Goal: Transaction & Acquisition: Purchase product/service

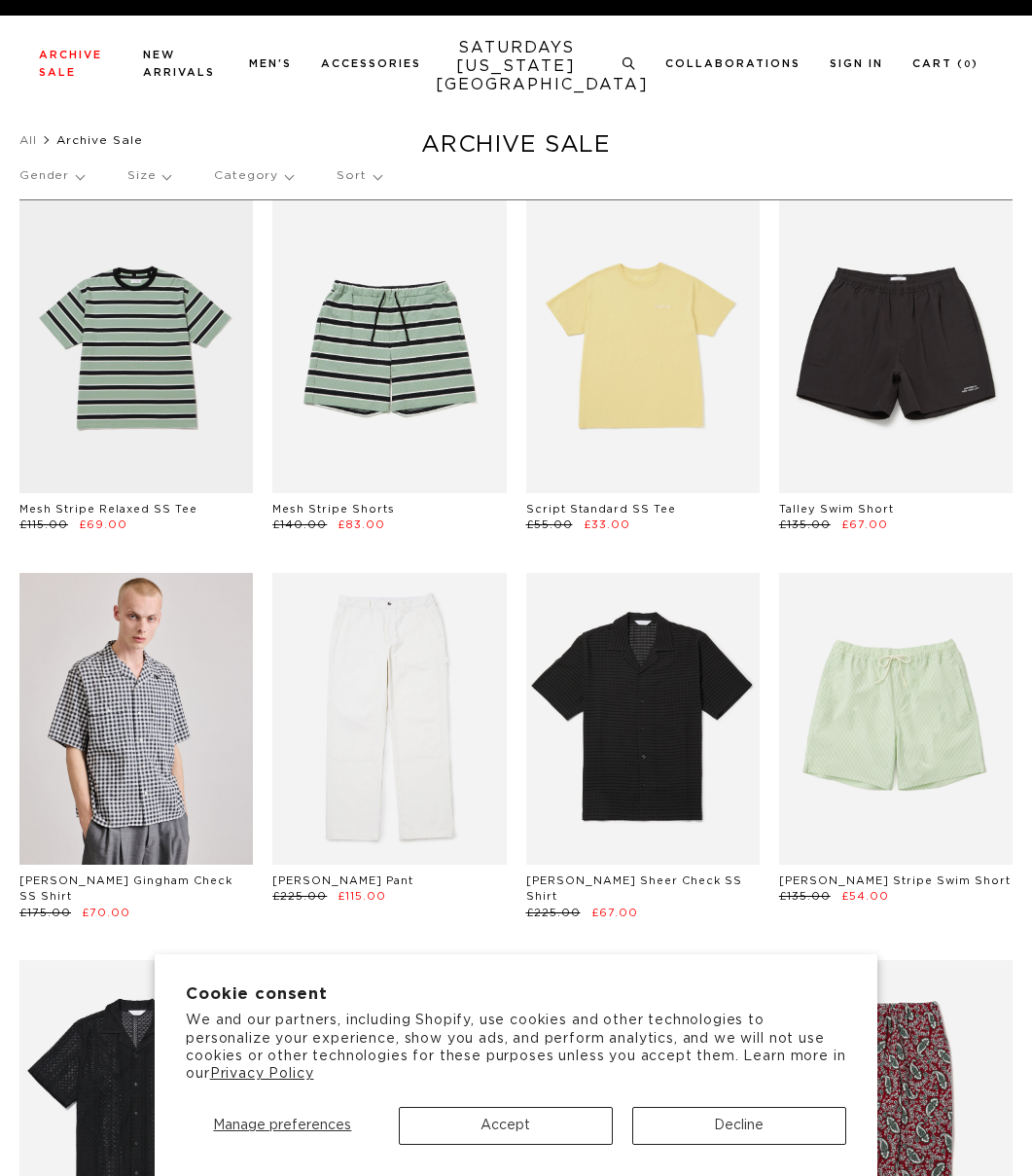
drag, startPoint x: 533, startPoint y: 1124, endPoint x: 578, endPoint y: 875, distance: 253.0
click at [534, 1124] on button "Accept" at bounding box center [506, 1126] width 214 height 38
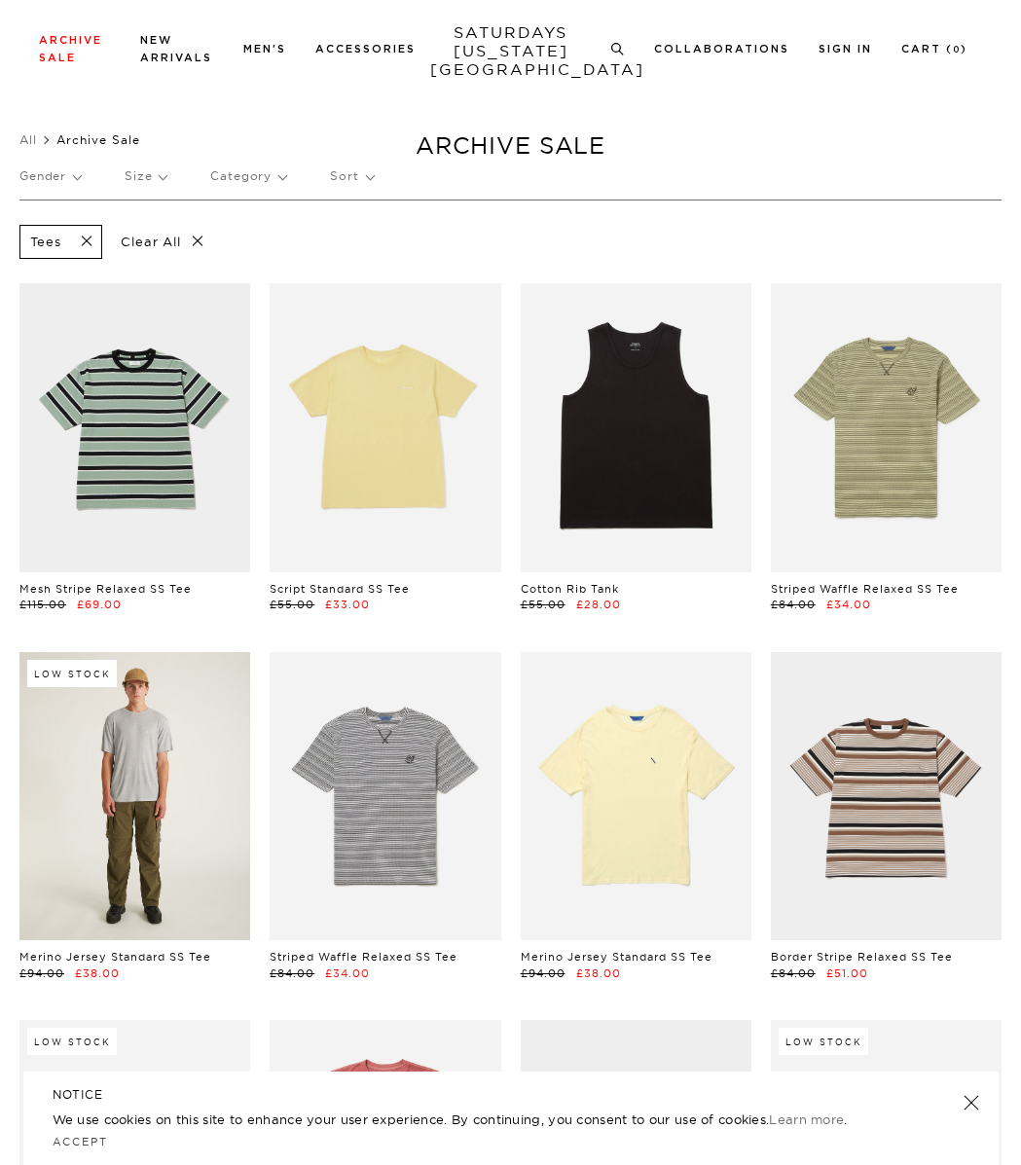
scroll to position [1, 0]
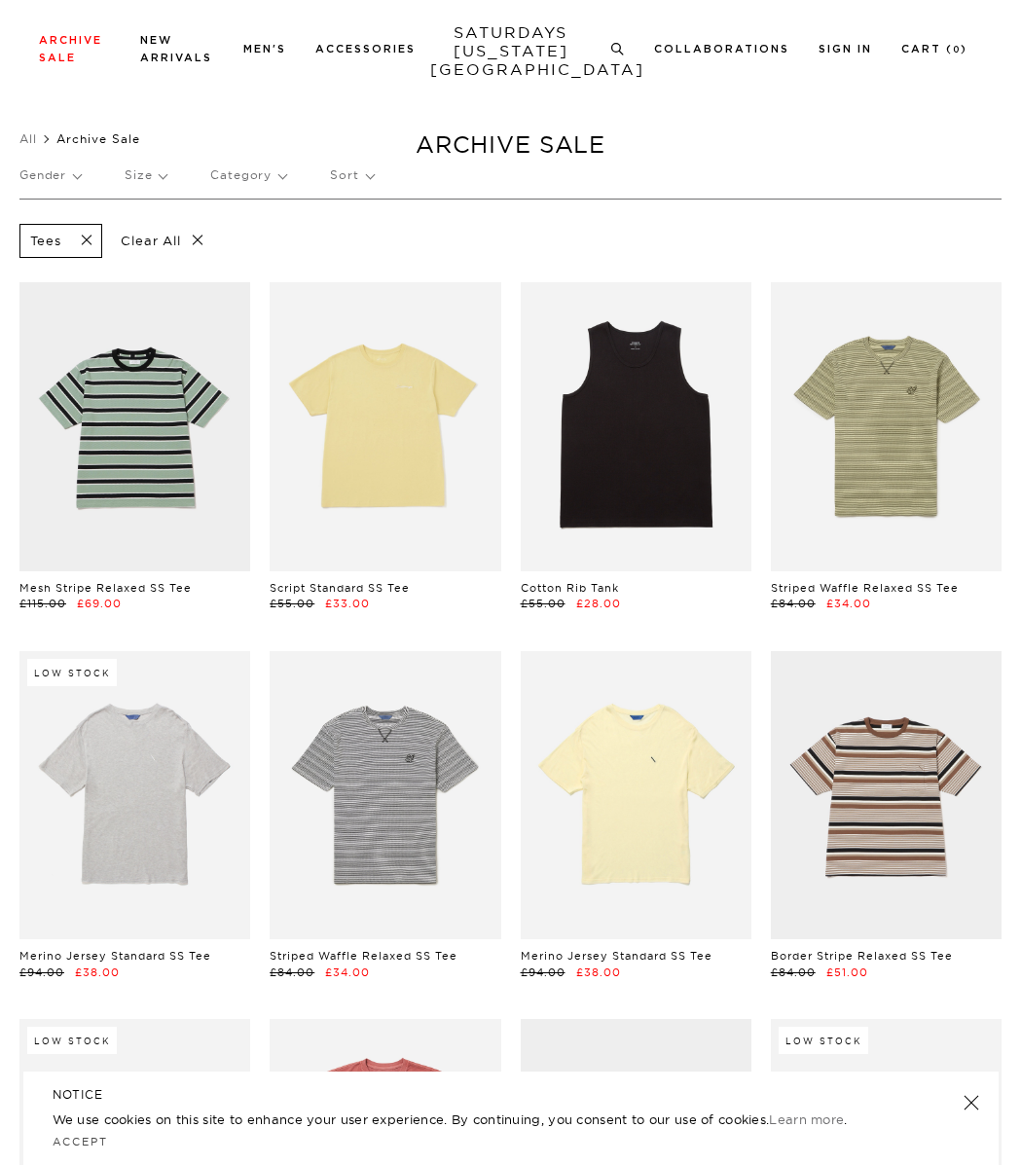
click at [143, 180] on p "Size" at bounding box center [146, 175] width 42 height 45
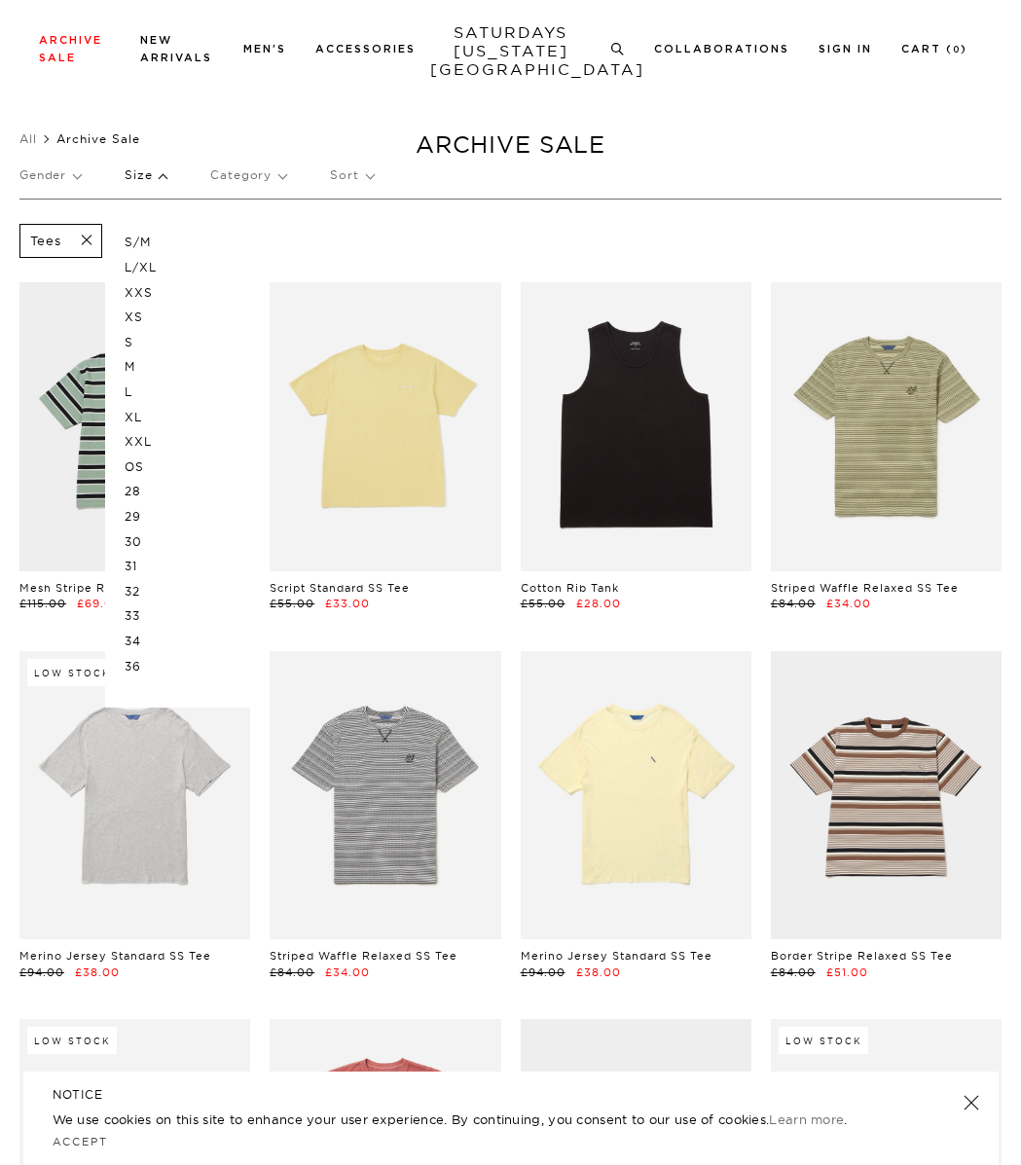
click at [133, 388] on p "L" at bounding box center [183, 392] width 117 height 25
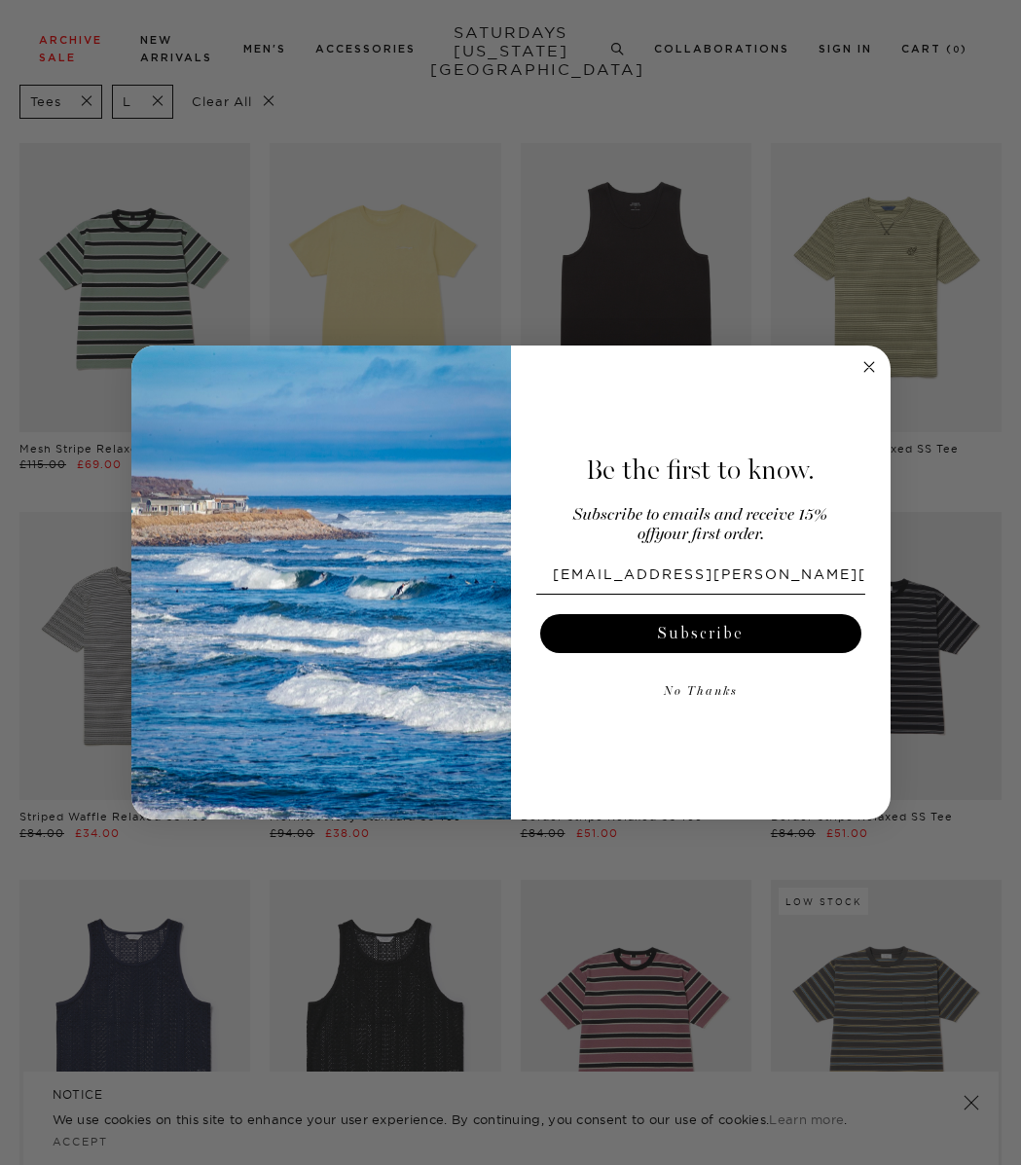
type input "mark.sims@icloud.com"
click at [662, 629] on button "Subscribe" at bounding box center [700, 633] width 321 height 39
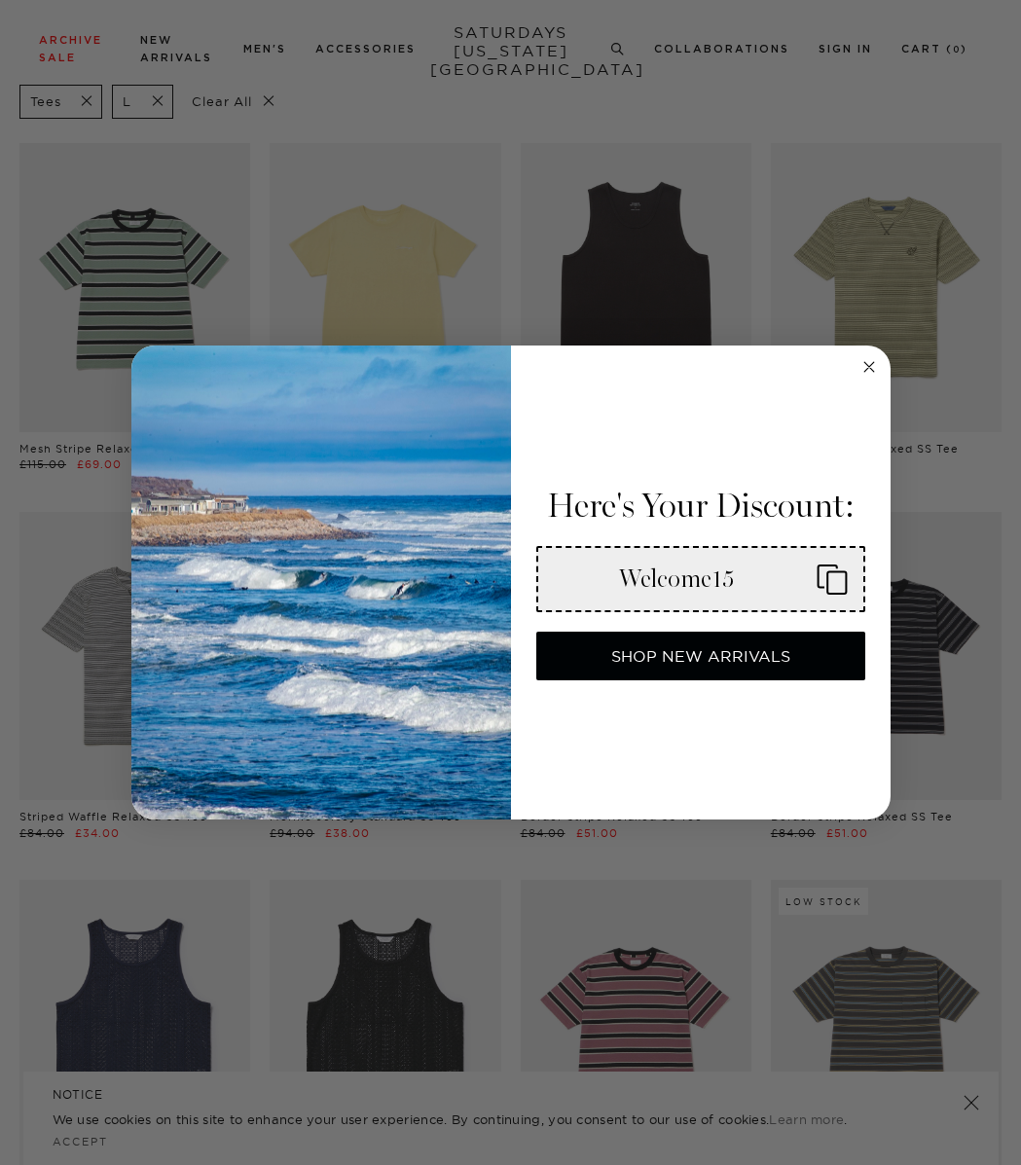
click at [758, 575] on div "Welcome15" at bounding box center [677, 579] width 247 height 29
drag, startPoint x: 780, startPoint y: 592, endPoint x: 693, endPoint y: 581, distance: 87.3
click at [672, 583] on div "Welcome15" at bounding box center [677, 579] width 247 height 29
click at [828, 580] on icon "Copy coupon code" at bounding box center [824, 579] width 47 height 31
click at [864, 367] on circle "Close dialog" at bounding box center [869, 366] width 22 height 22
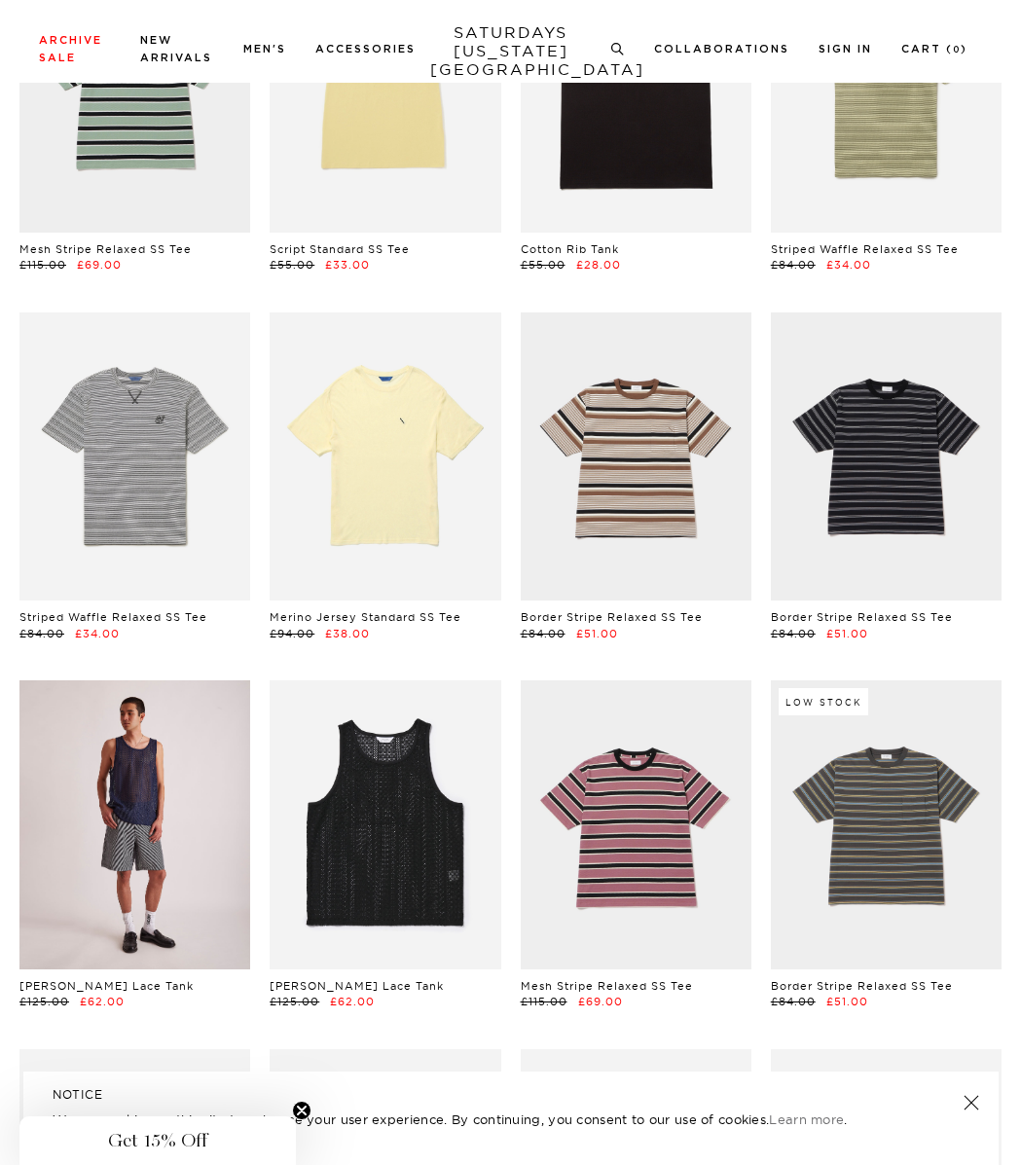
scroll to position [275, 9]
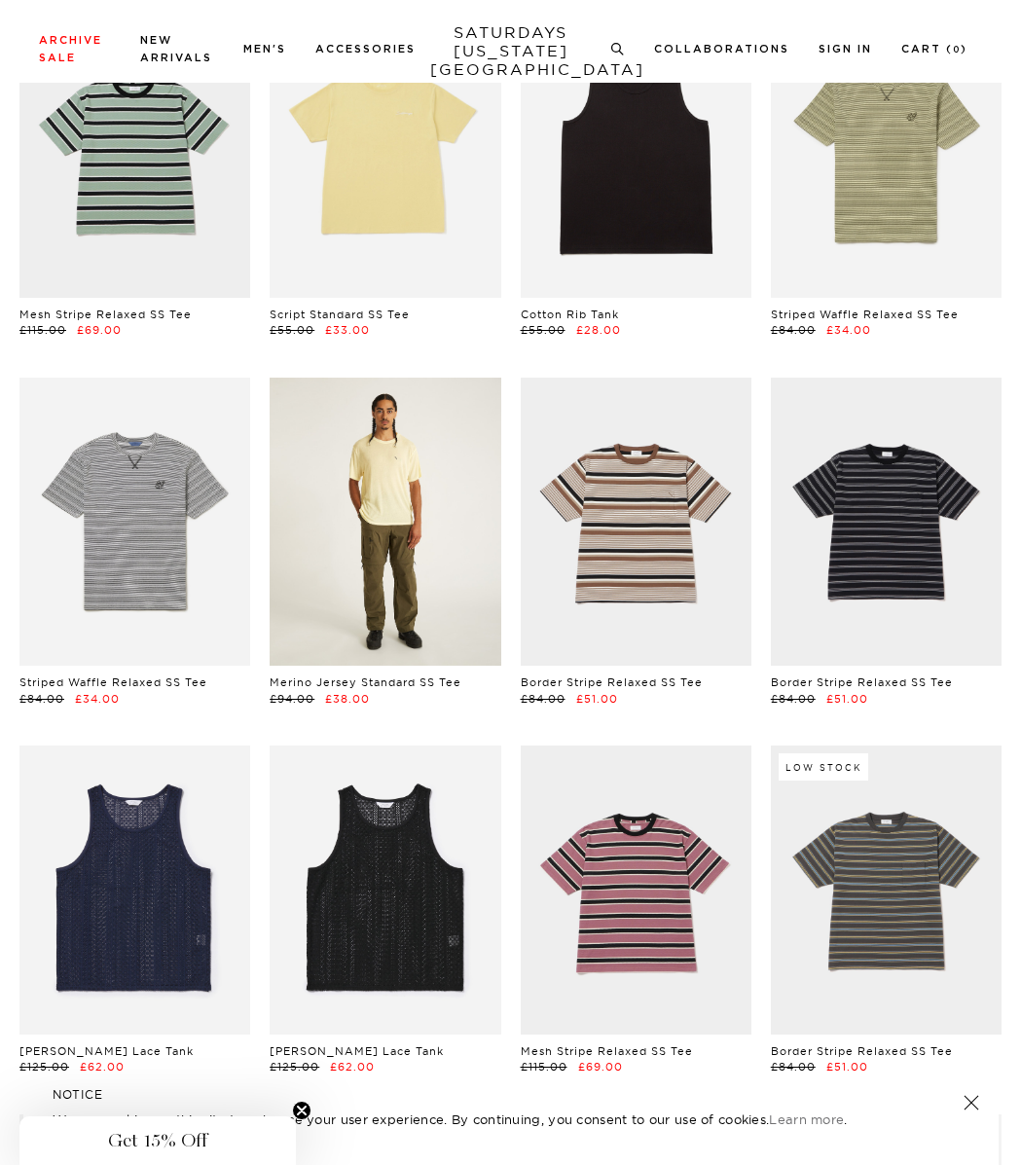
click at [365, 576] on link at bounding box center [385, 522] width 231 height 289
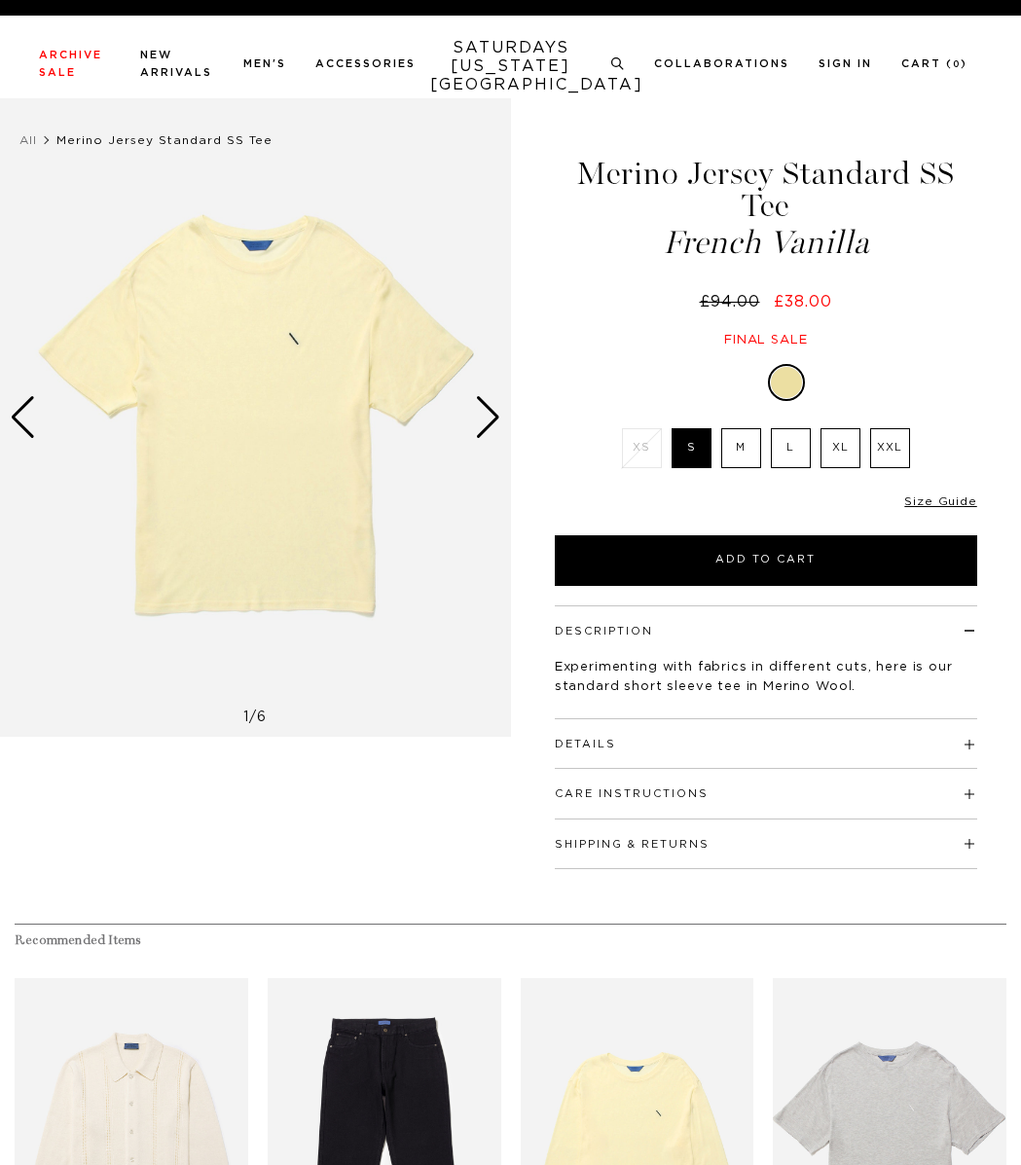
click at [797, 466] on label "L" at bounding box center [791, 448] width 40 height 40
click at [0, 0] on input "L" at bounding box center [0, 0] width 0 height 0
select select "recent"
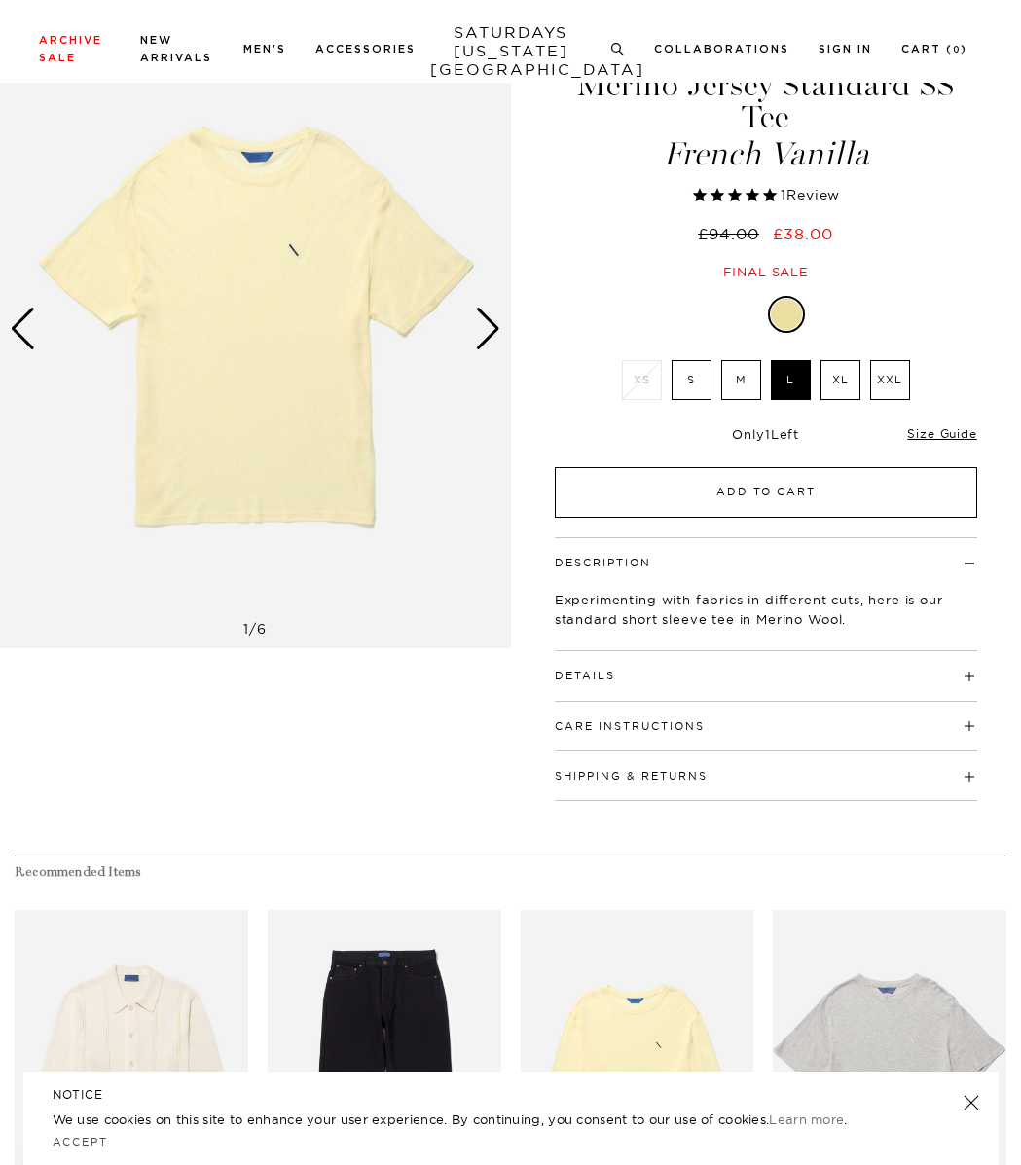
scroll to position [98, 0]
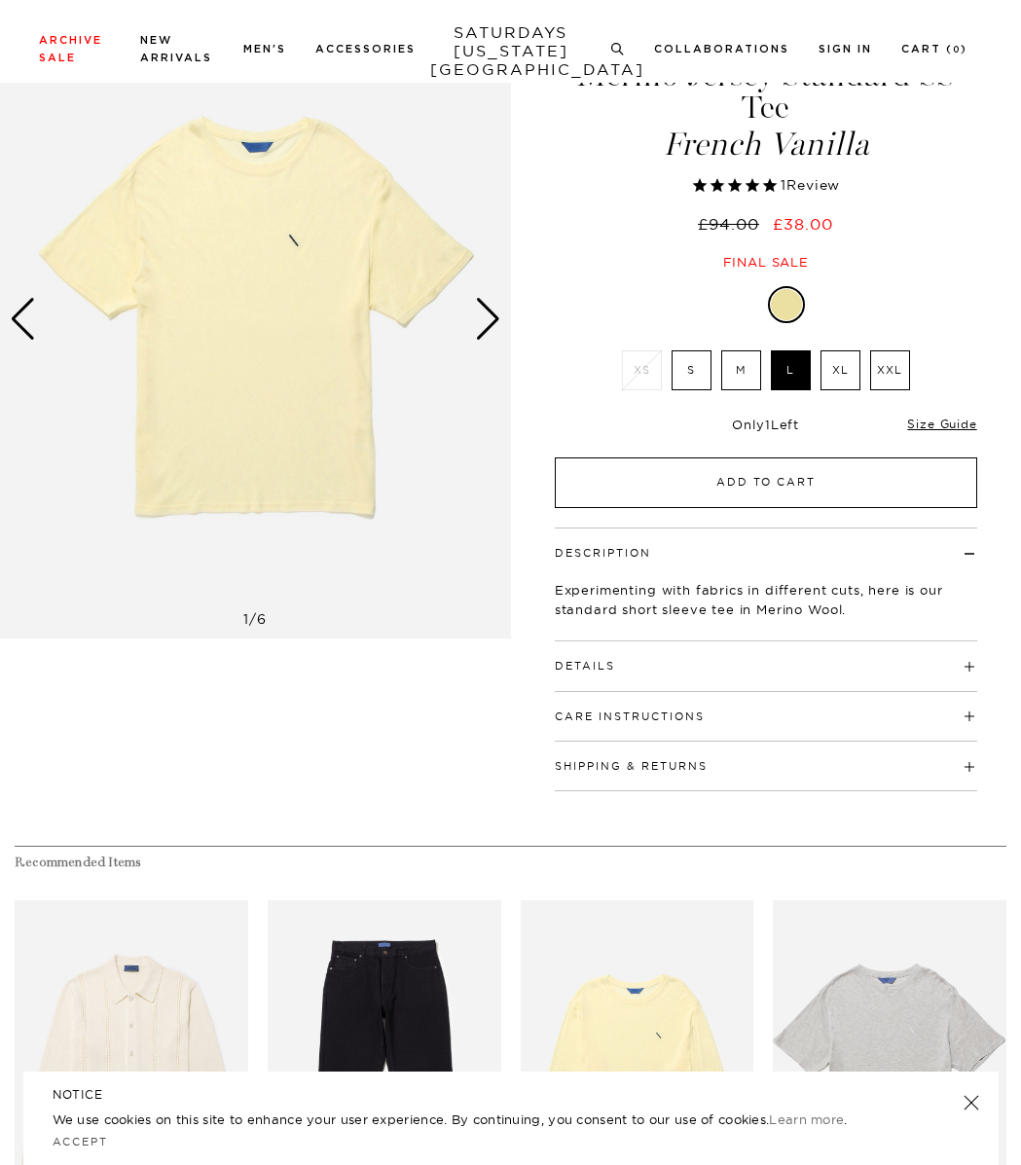
click at [736, 478] on button "Add to Cart" at bounding box center [766, 483] width 423 height 51
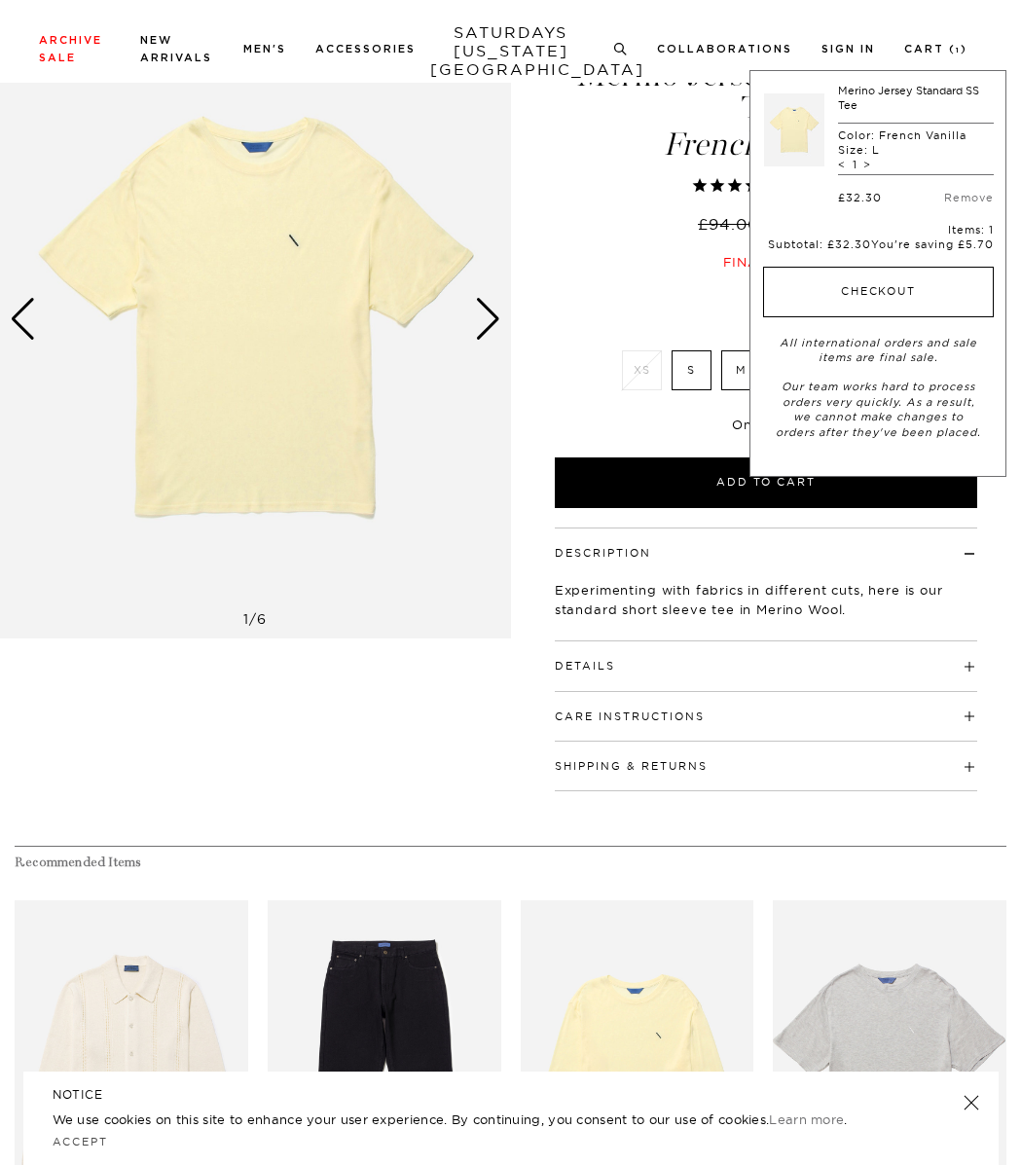
click at [853, 290] on button "Checkout" at bounding box center [878, 292] width 231 height 51
